Goal: Navigation & Orientation: Find specific page/section

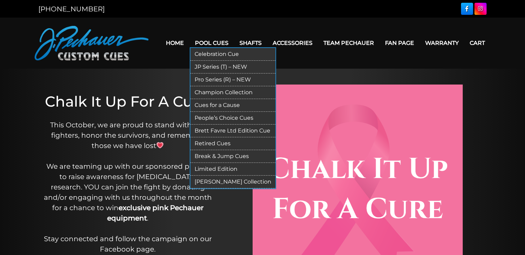
click at [201, 52] on link "Celebration Cue" at bounding box center [232, 54] width 85 height 13
click at [208, 65] on link "JP Series (T) – NEW" at bounding box center [232, 67] width 85 height 13
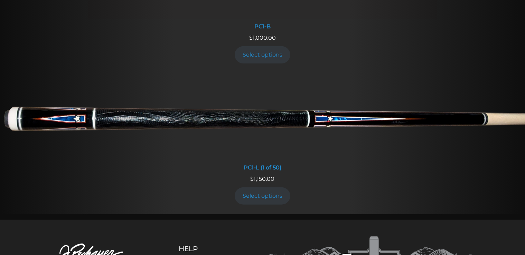
scroll to position [474, 0]
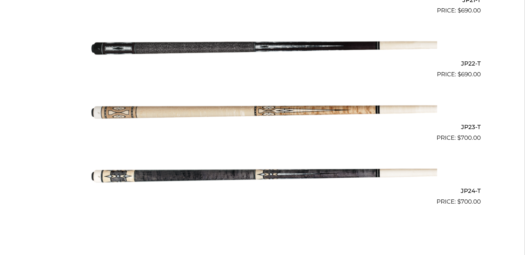
scroll to position [1550, 0]
